Goal: Task Accomplishment & Management: Complete application form

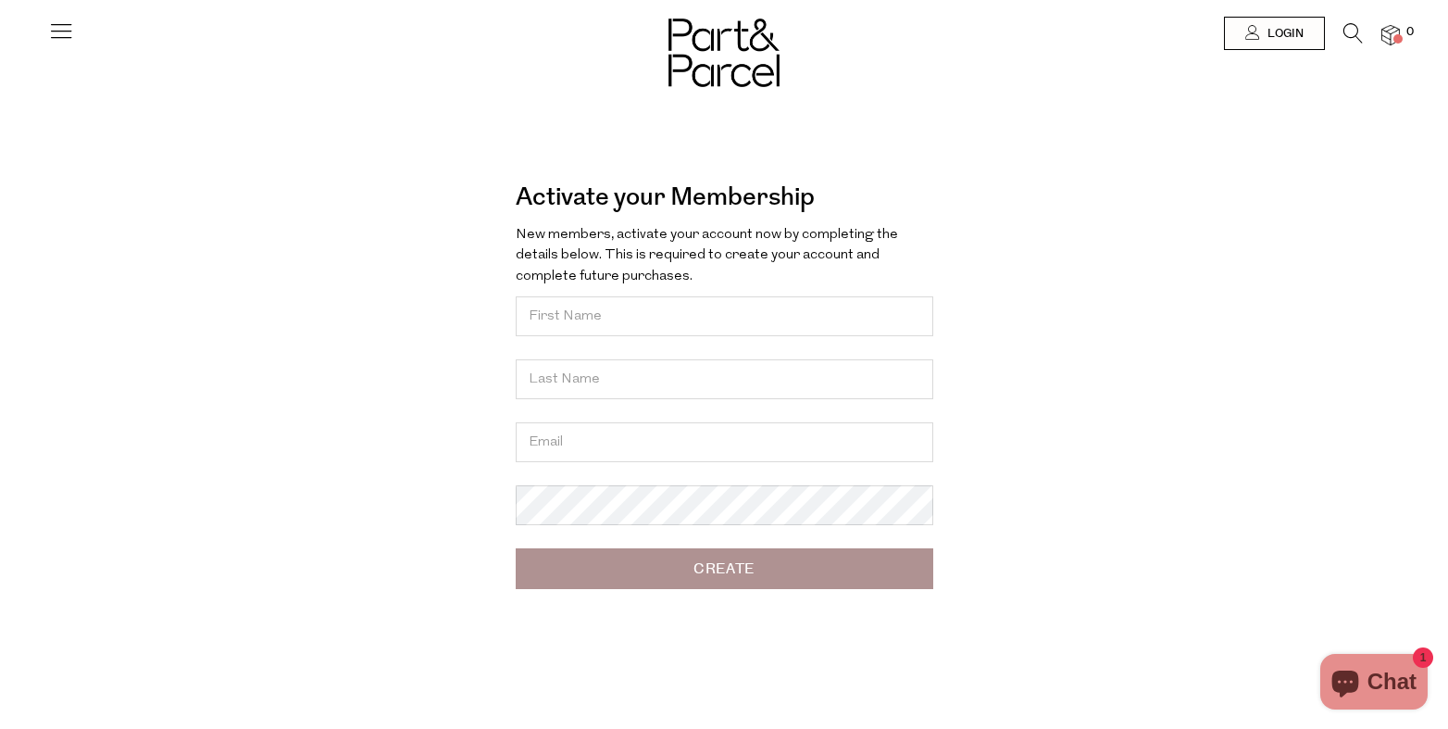
type input "[EMAIL_ADDRESS][DOMAIN_NAME]"
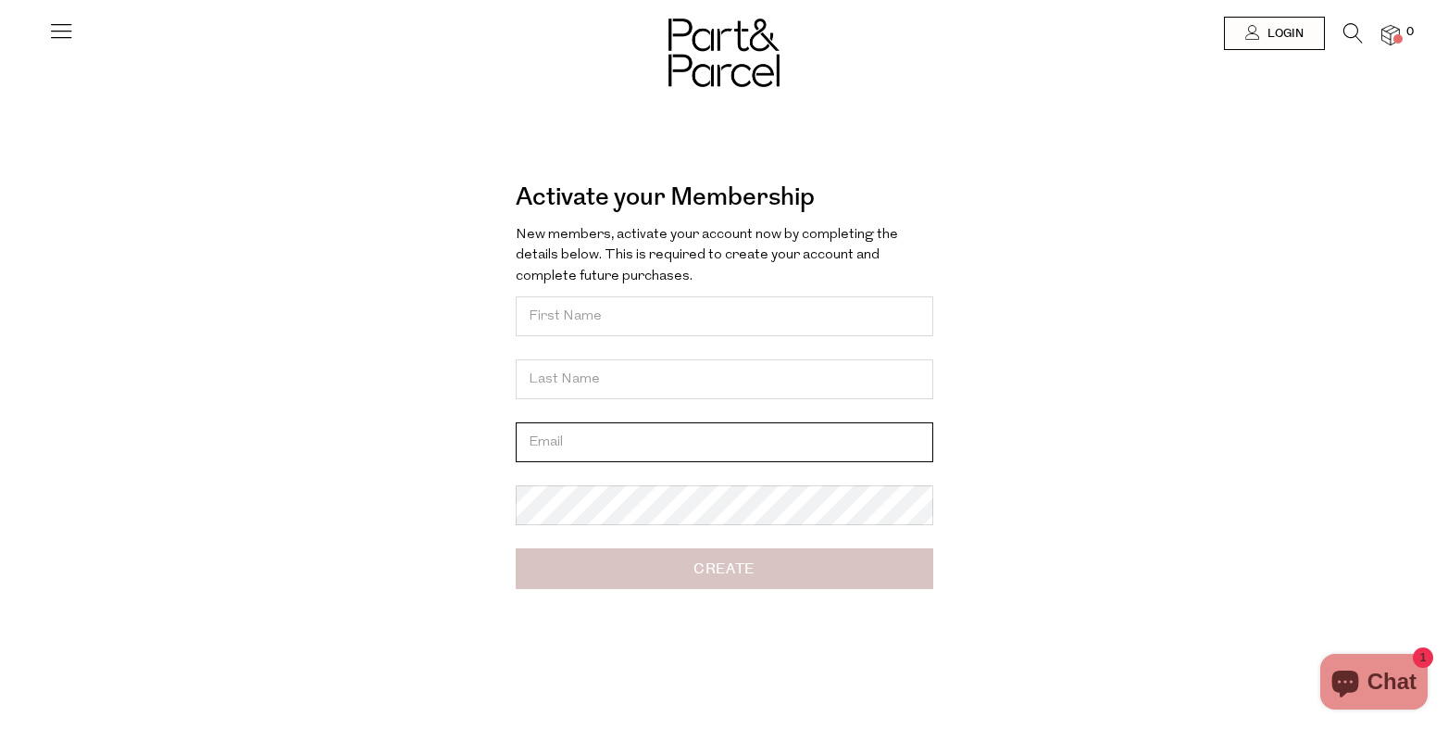
type input "[EMAIL_ADDRESS][DOMAIN_NAME]"
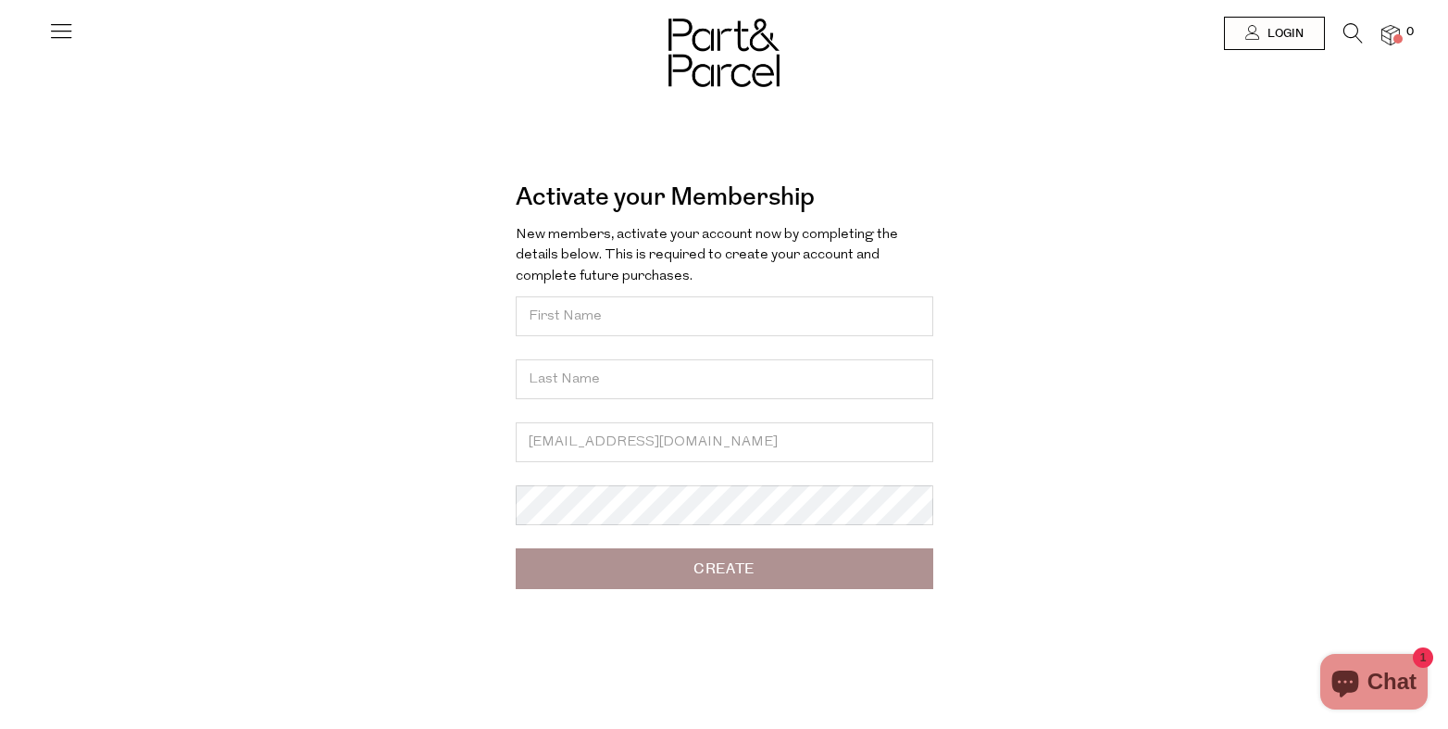
click at [729, 573] on input "Create" at bounding box center [725, 568] width 418 height 41
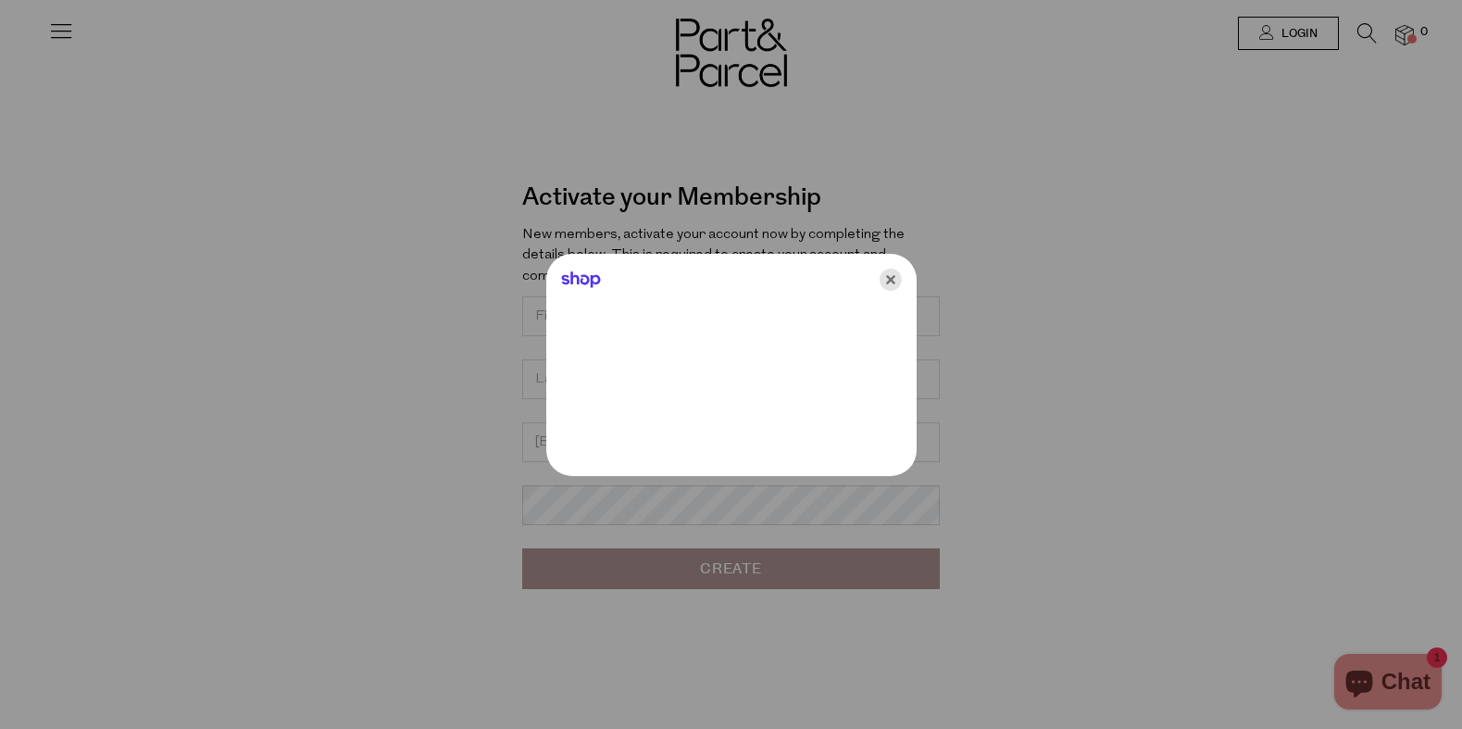
click at [893, 280] on icon "Close" at bounding box center [890, 279] width 22 height 22
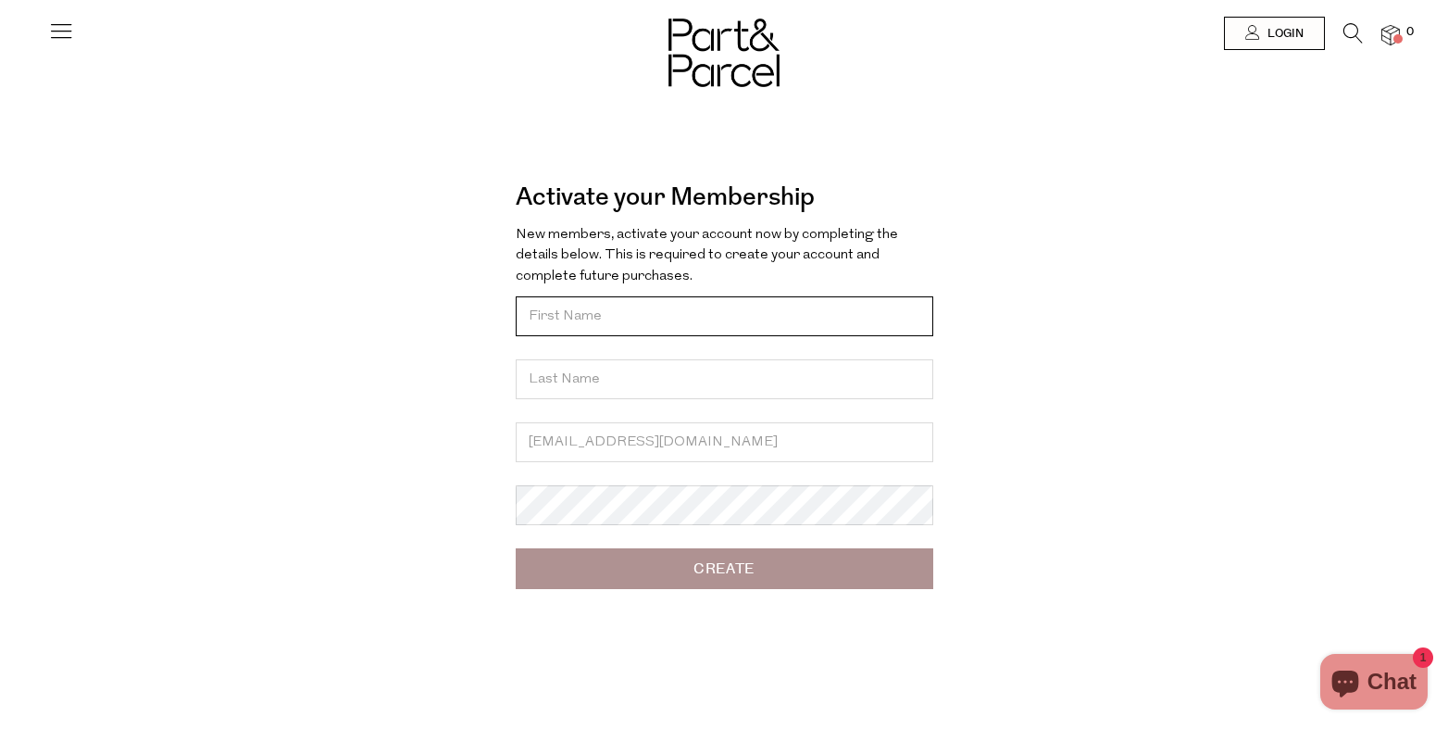
click at [662, 318] on input "text" at bounding box center [725, 316] width 418 height 40
type input "[PERSON_NAME]"
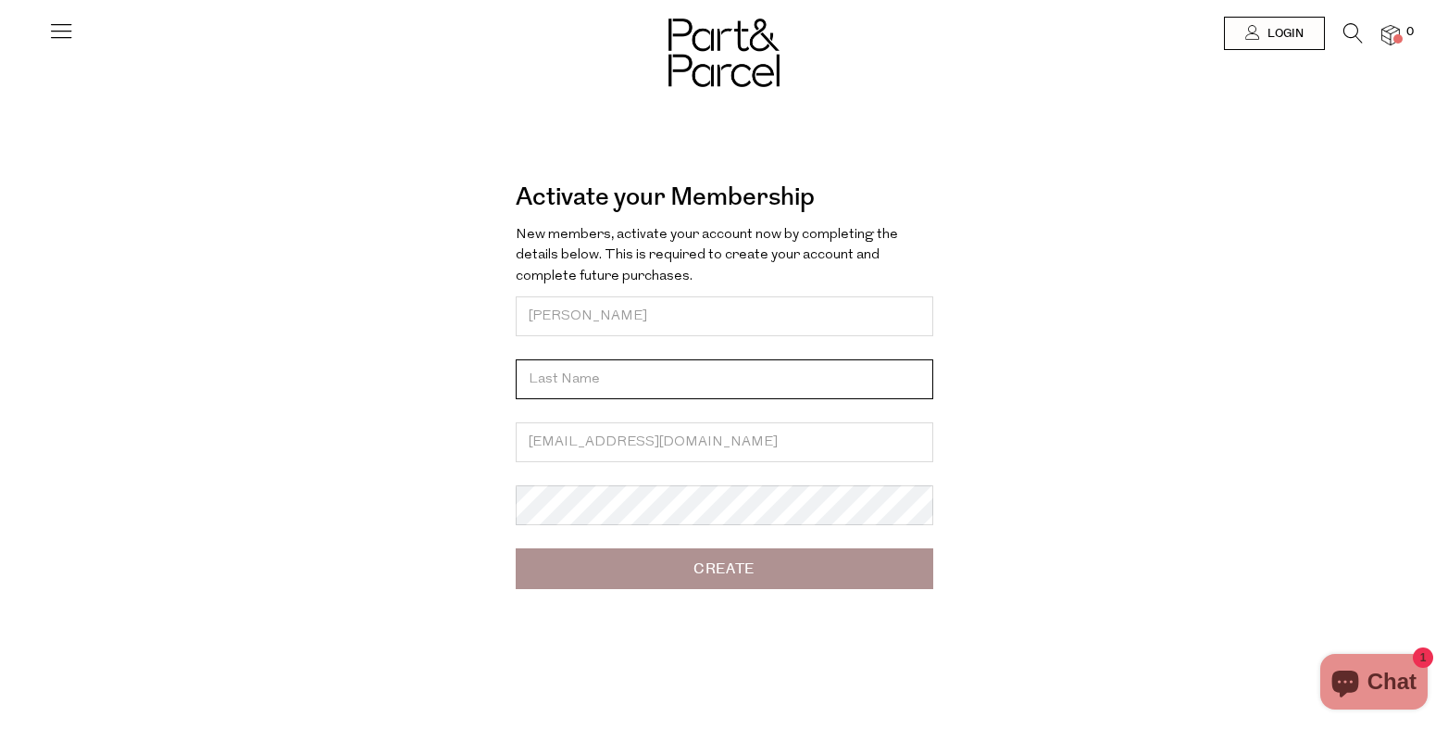
type input "Holden"
click at [682, 558] on input "Create" at bounding box center [725, 568] width 418 height 41
